Goal: Information Seeking & Learning: Find specific fact

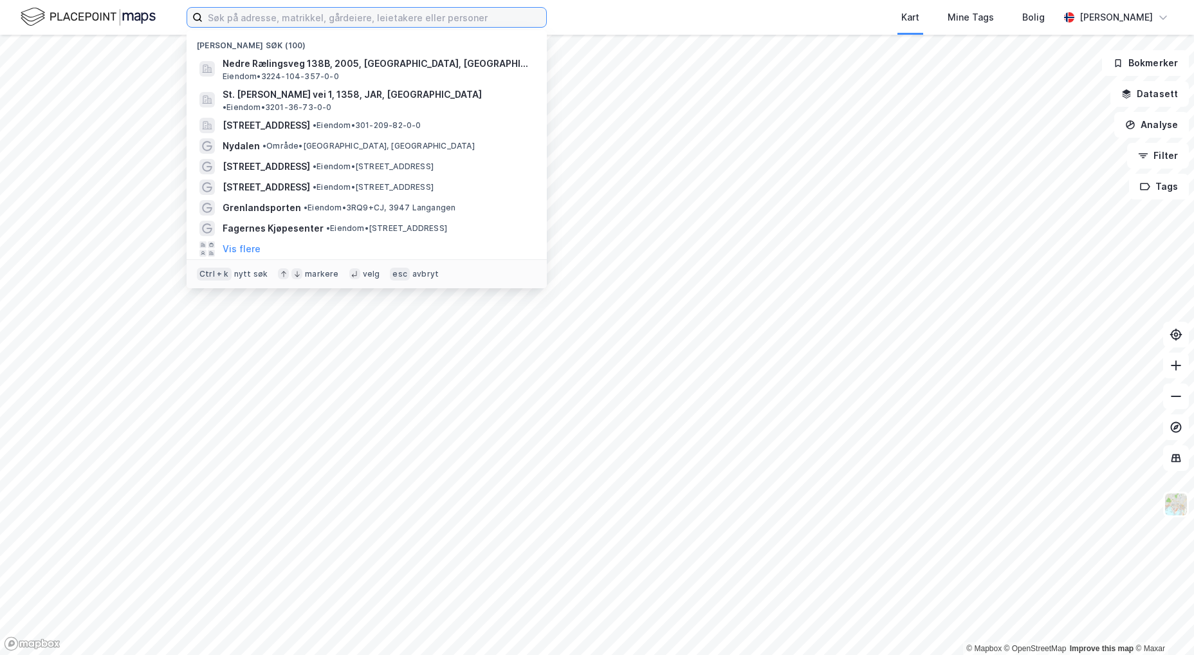
click at [284, 17] on input at bounding box center [375, 17] width 344 height 19
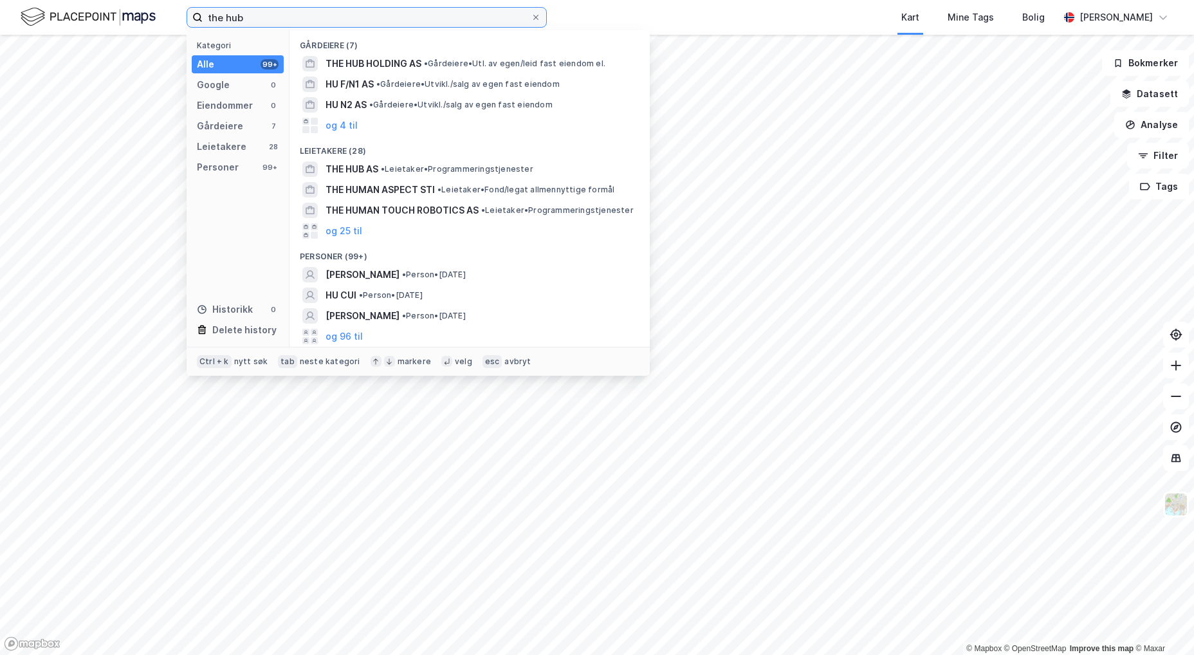
type input "the hub"
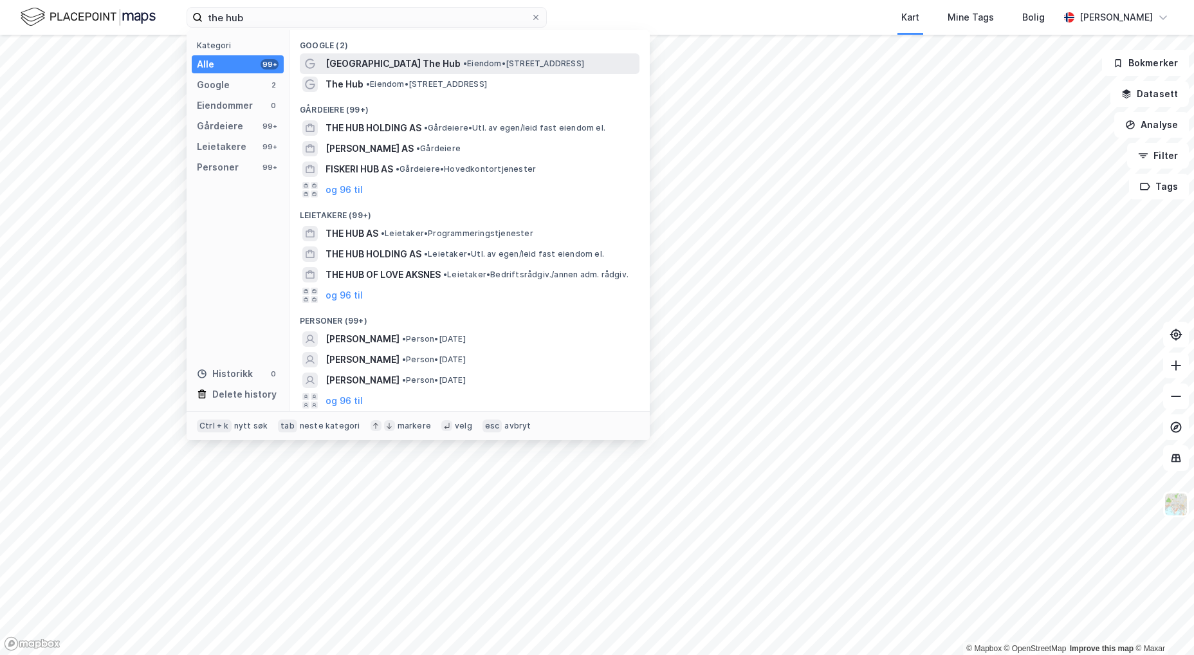
click at [423, 65] on div "[GEOGRAPHIC_DATA] The Hub • Eiendom • [STREET_ADDRESS]" at bounding box center [481, 63] width 311 height 15
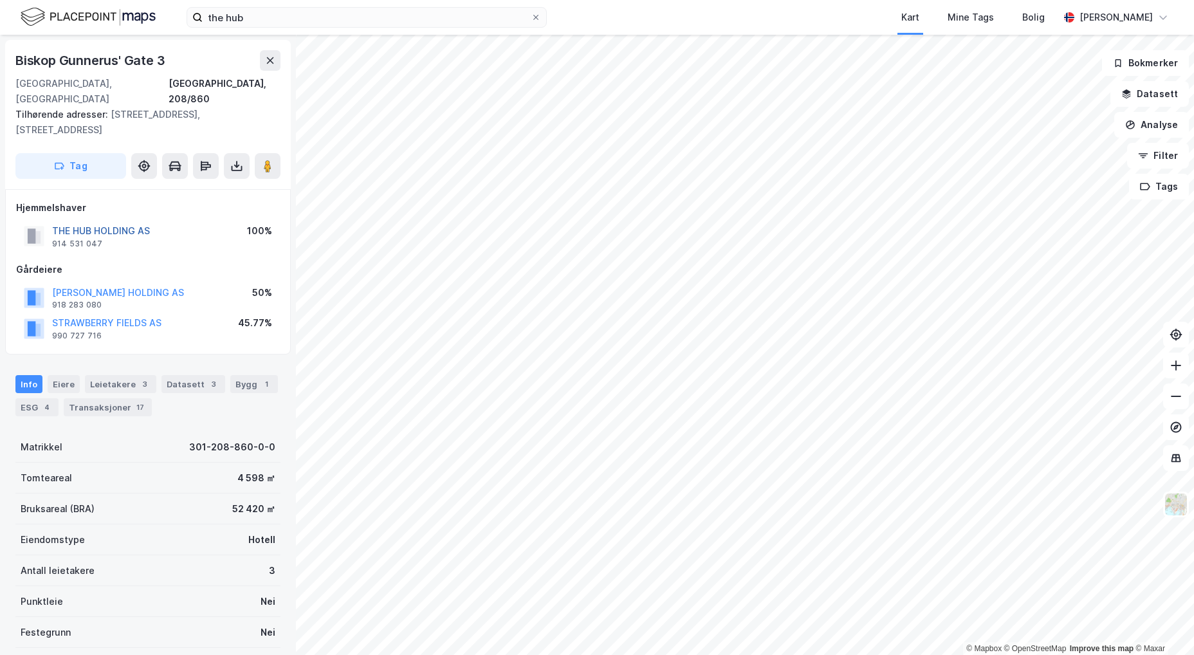
click at [0, 0] on button "THE HUB HOLDING AS" at bounding box center [0, 0] width 0 height 0
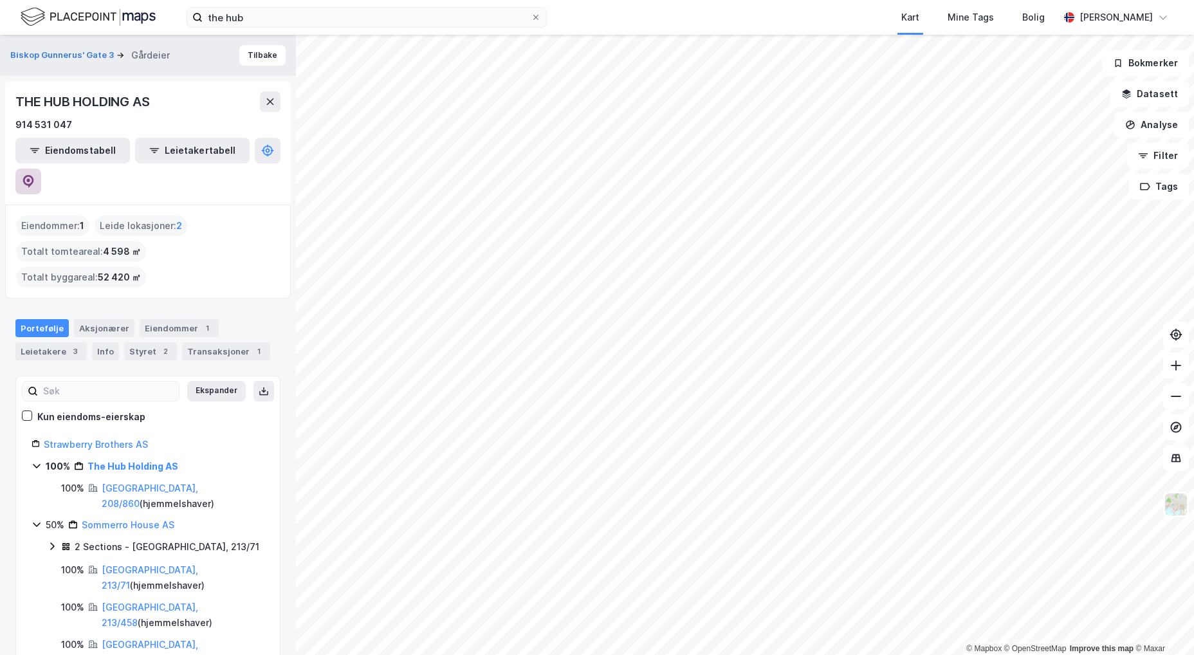
click at [34, 175] on icon at bounding box center [28, 181] width 11 height 13
click at [59, 342] on div "Leietakere 3" at bounding box center [50, 351] width 71 height 18
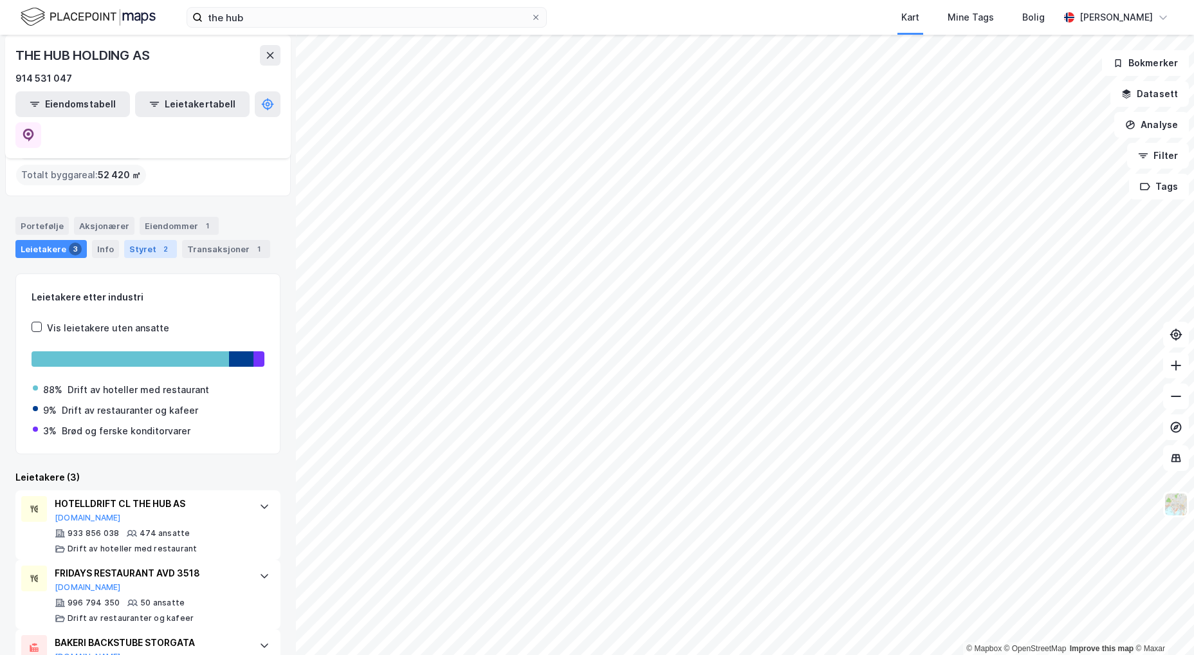
scroll to position [104, 0]
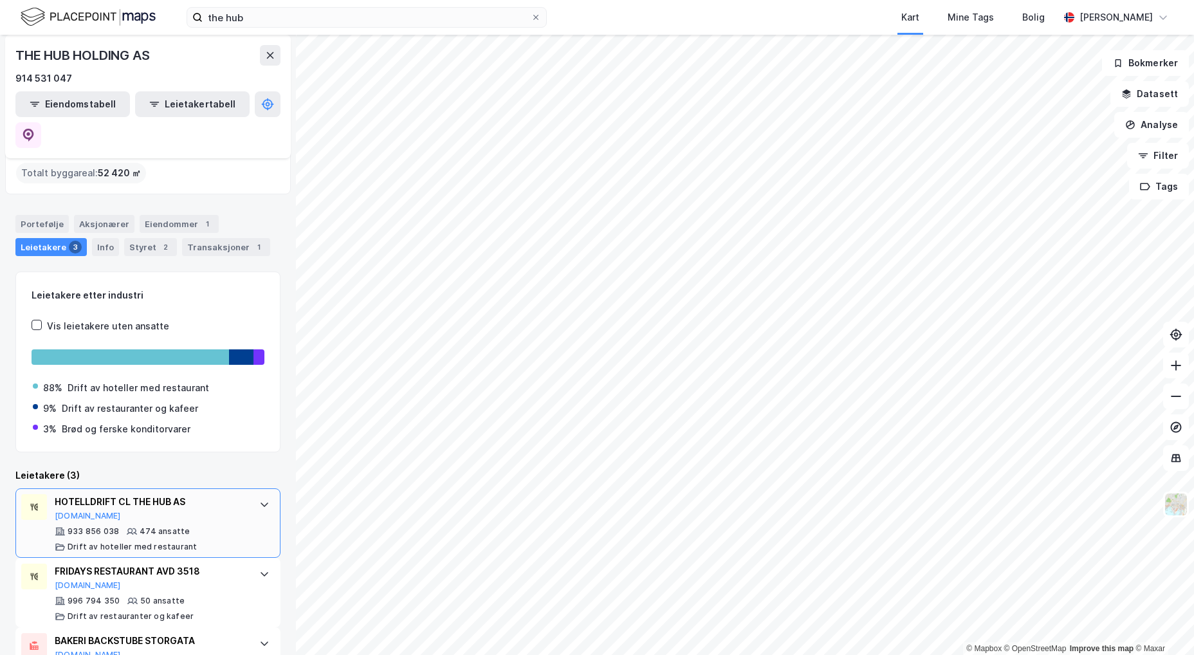
click at [165, 494] on div "HOTELLDRIFT CL THE HUB AS" at bounding box center [151, 501] width 192 height 15
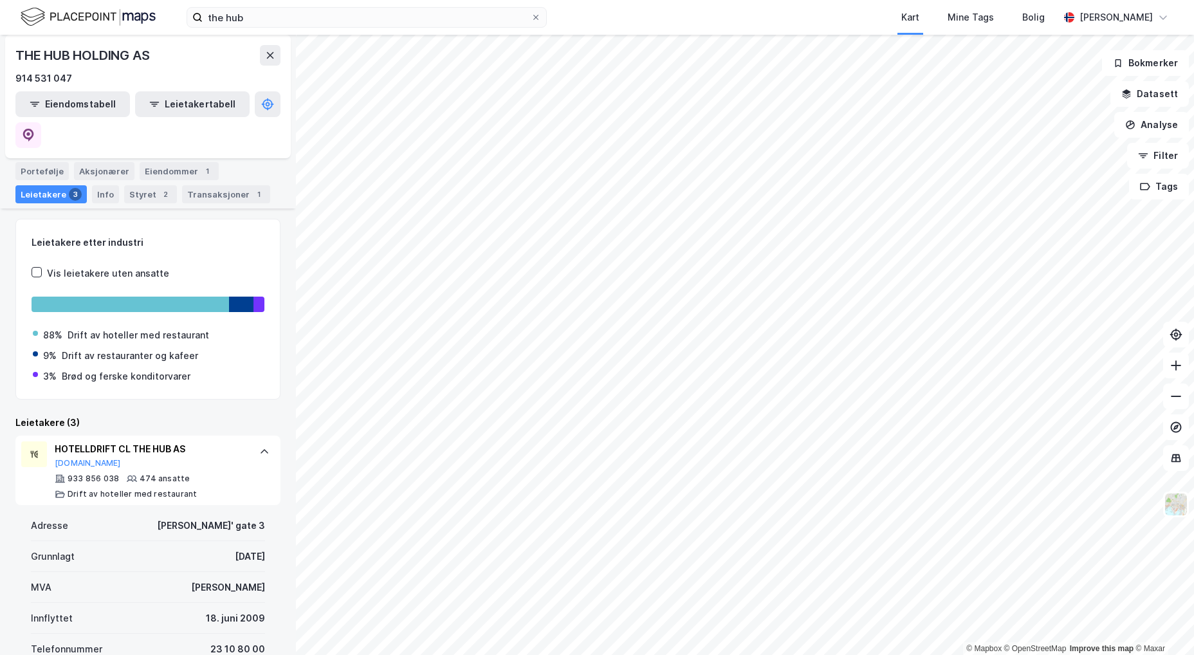
scroll to position [169, 0]
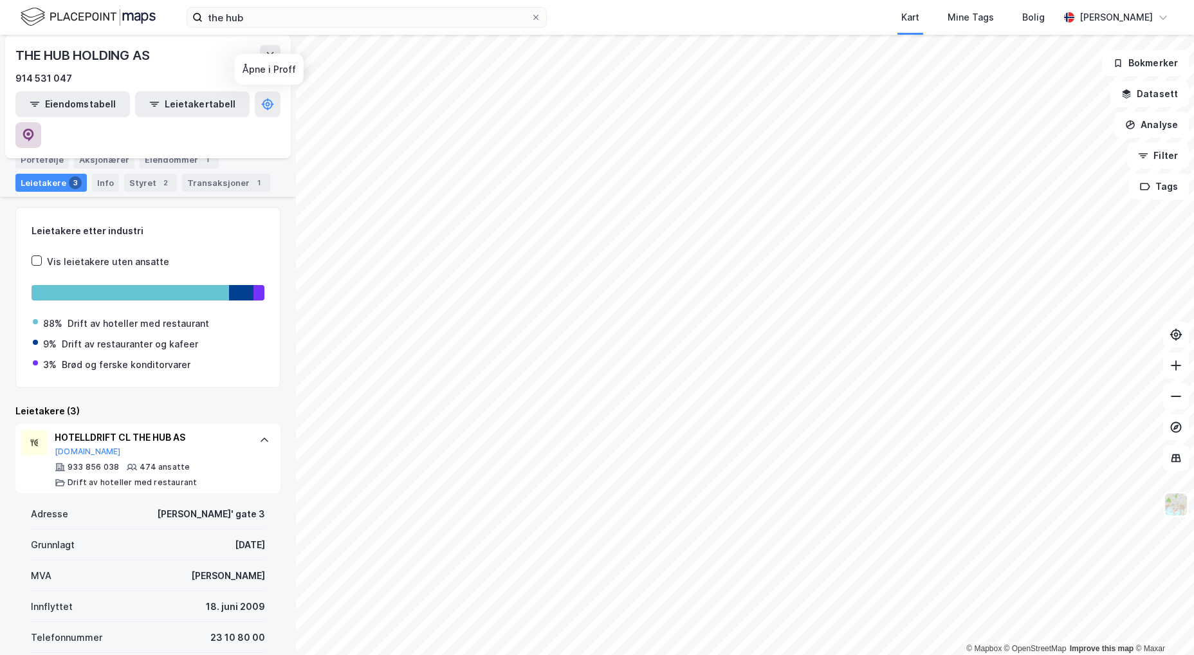
click at [41, 122] on button at bounding box center [28, 135] width 26 height 26
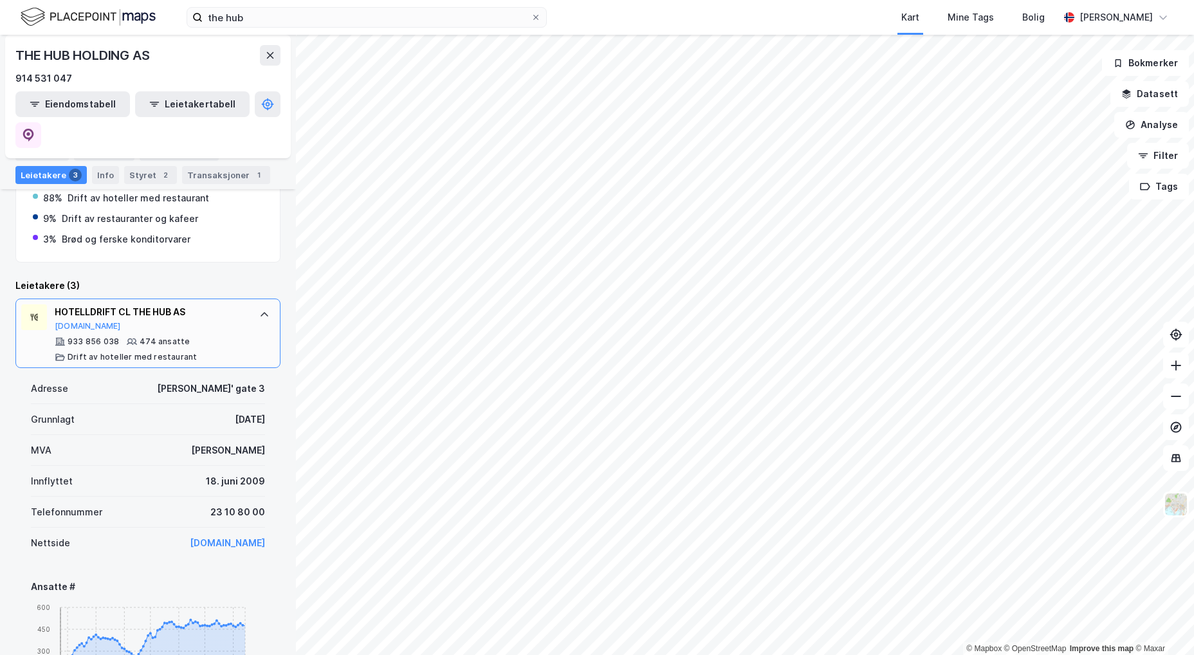
scroll to position [297, 0]
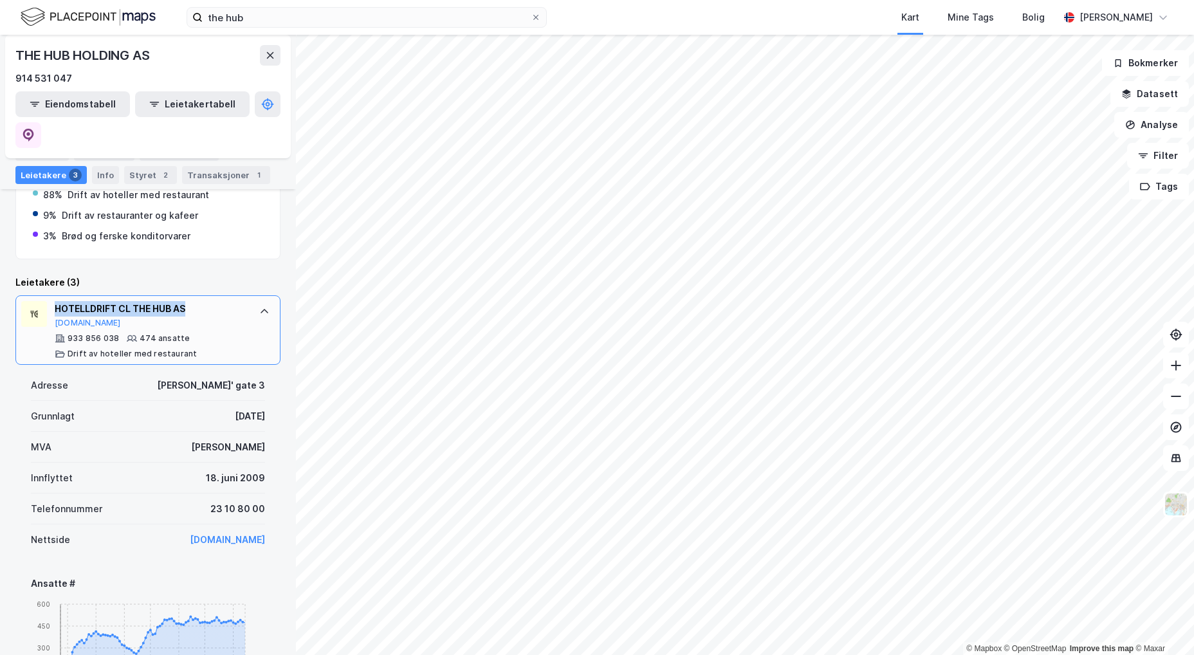
drag, startPoint x: 203, startPoint y: 250, endPoint x: 48, endPoint y: 252, distance: 155.7
click at [48, 295] on div "HOTELLDRIFT CL THE HUB AS [DOMAIN_NAME] 933 856 038 474 ansatte Drift av hotell…" at bounding box center [147, 329] width 265 height 69
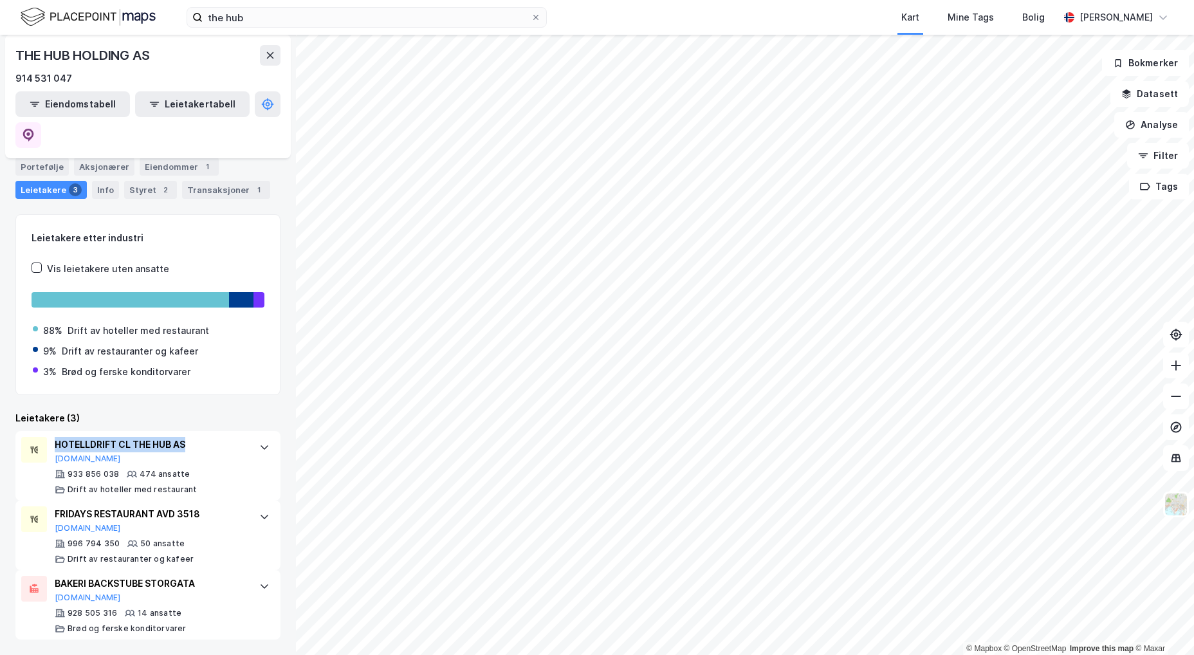
scroll to position [104, 0]
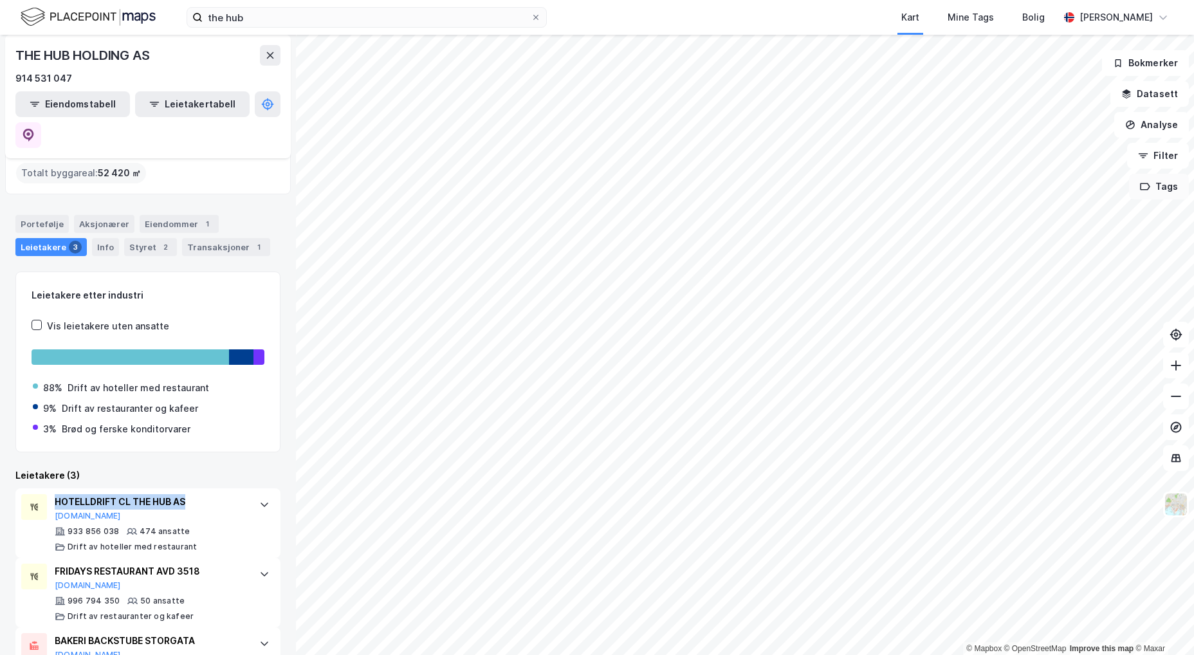
copy div "HOTELLDRIFT CL THE HUB AS"
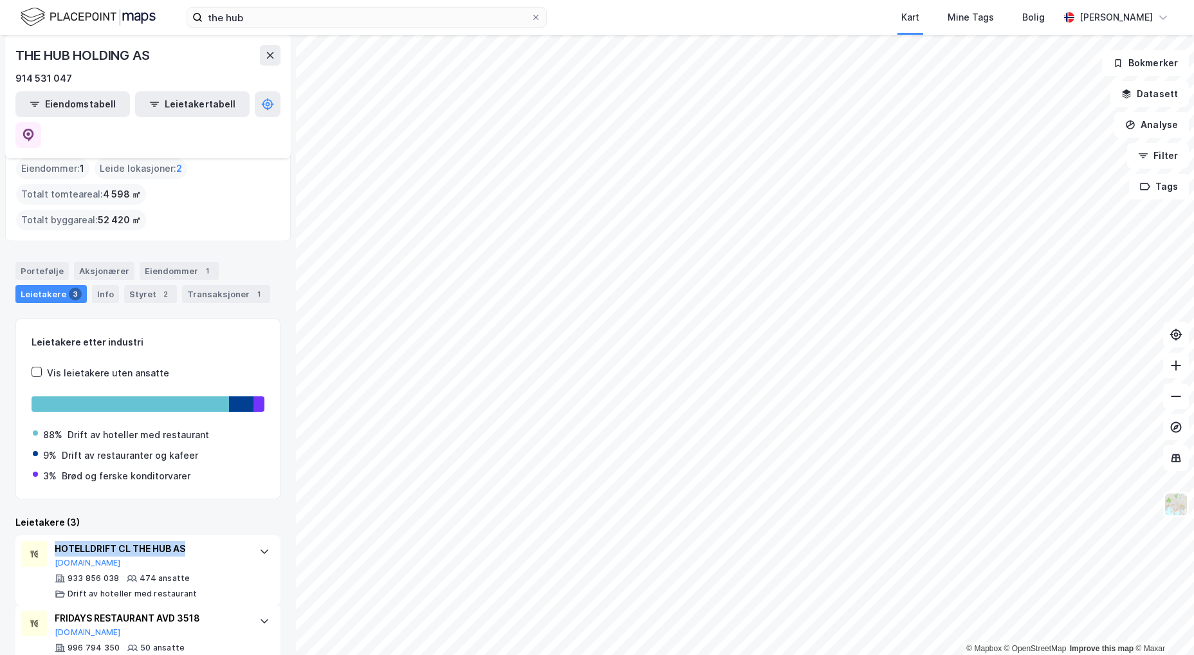
scroll to position [0, 0]
